Goal: Task Accomplishment & Management: Manage account settings

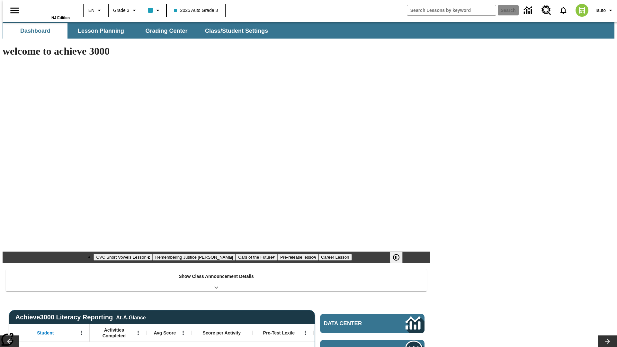
type input "-1"
click at [234, 31] on span "Class/Student Settings" at bounding box center [236, 30] width 63 height 7
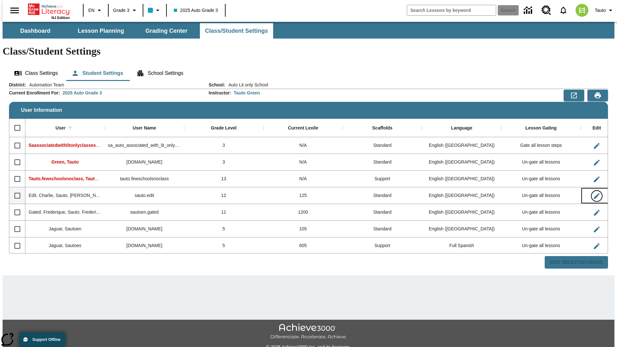
click at [594, 193] on icon "Edit User" at bounding box center [597, 196] width 6 height 6
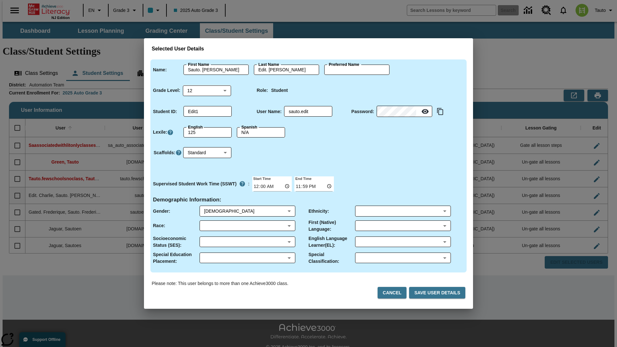
type input "Neha"
click at [396, 293] on button "Cancel" at bounding box center [392, 293] width 29 height 12
click at [594, 193] on icon "Edit User" at bounding box center [597, 196] width 6 height 6
